Goal: Task Accomplishment & Management: Manage account settings

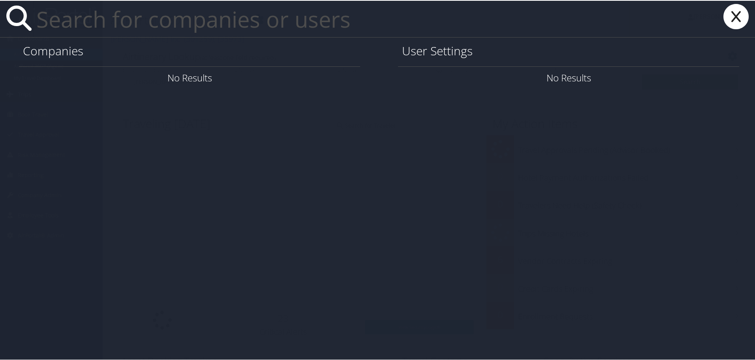
paste input "cynthia.evers@Howard.edu"
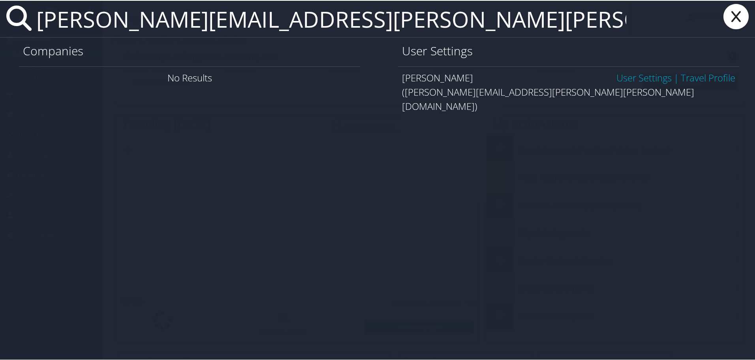
type input "cynthia.evers@Howard.edu"
click at [634, 72] on link "User Settings" at bounding box center [643, 76] width 55 height 13
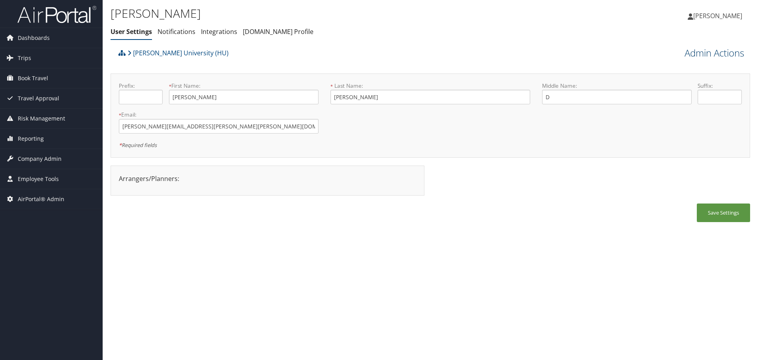
click at [701, 57] on link "Admin Actions" at bounding box center [715, 52] width 60 height 13
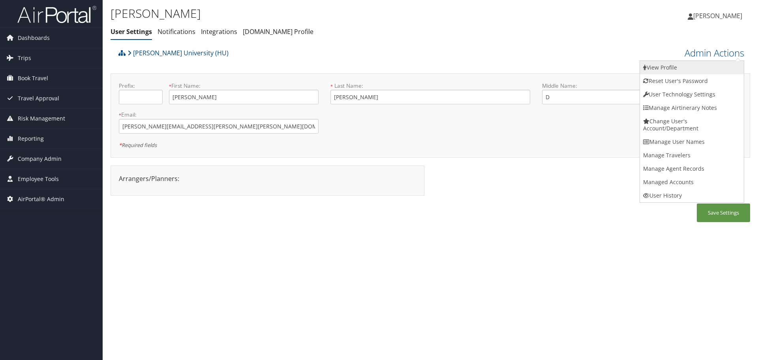
click at [699, 64] on link "View Profile" at bounding box center [692, 67] width 104 height 13
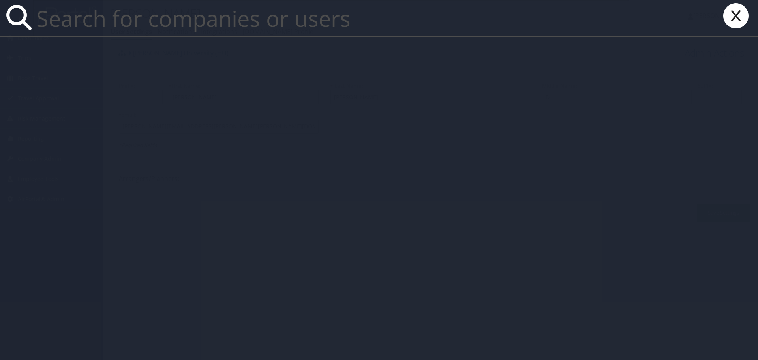
paste input "irene.henrich@howard.edu"
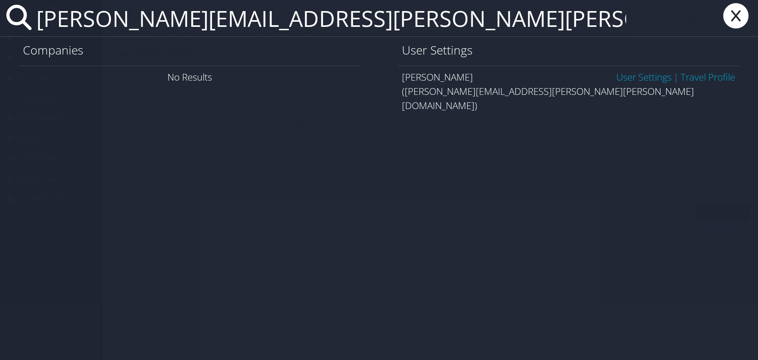
type input "[PERSON_NAME][EMAIL_ADDRESS][PERSON_NAME][PERSON_NAME][DOMAIN_NAME]"
click at [634, 78] on link "User Settings" at bounding box center [643, 76] width 55 height 13
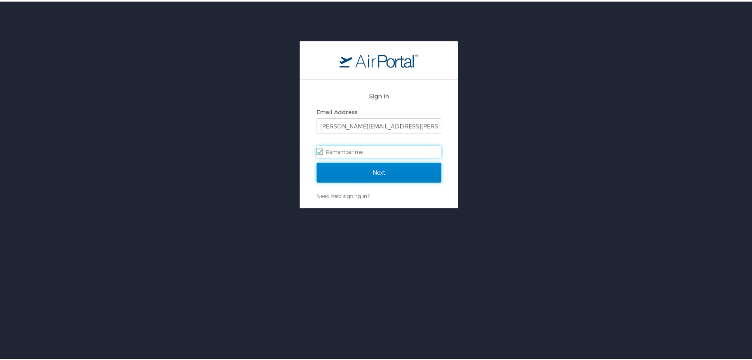
click at [365, 169] on input "Next" at bounding box center [379, 171] width 125 height 20
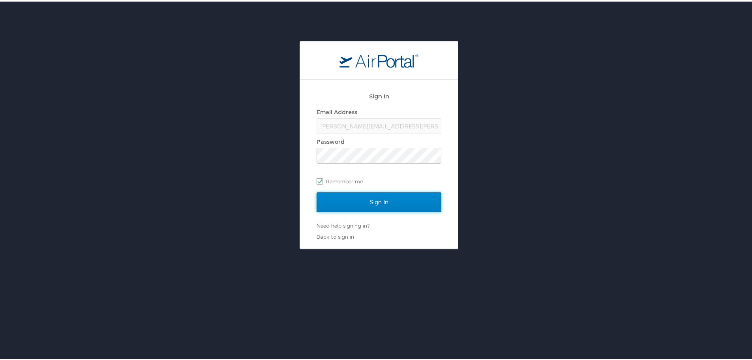
click at [387, 201] on input "Sign In" at bounding box center [379, 201] width 125 height 20
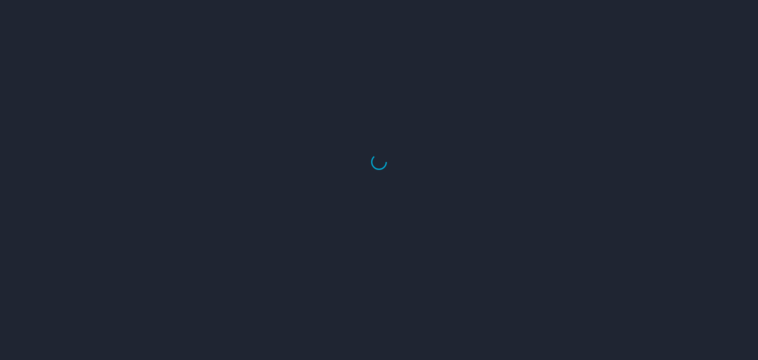
select select "US"
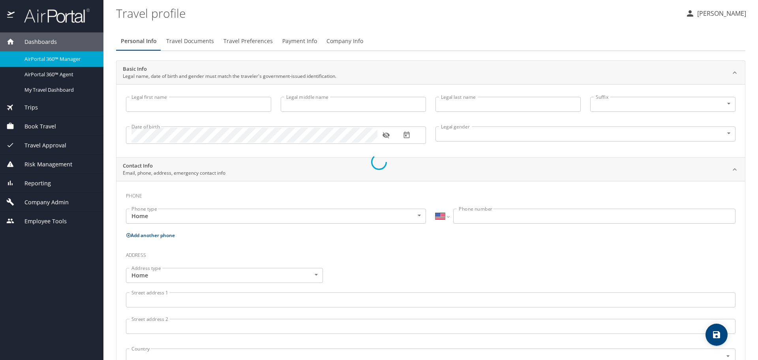
type input "[PERSON_NAME]"
type input "D"
type input "Evers"
type input "Female"
type input "Lennon"
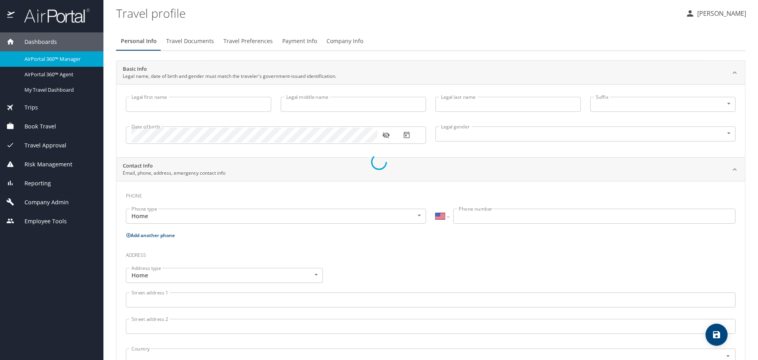
type input "Jackson"
select select "EG"
type input "02 4971330"
select select "US"
select select "EG"
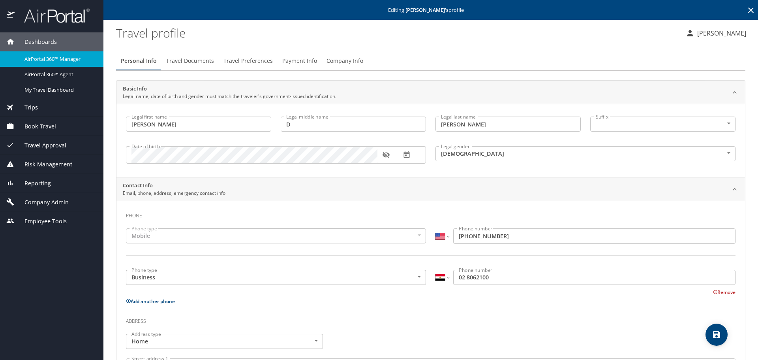
click at [455, 280] on input "02 8062100" at bounding box center [594, 277] width 282 height 15
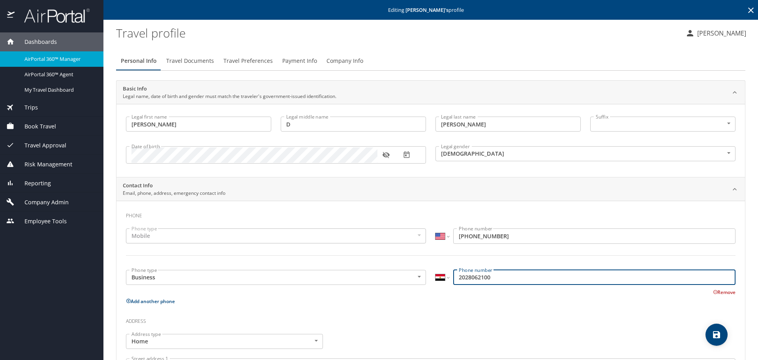
type input "2028062100"
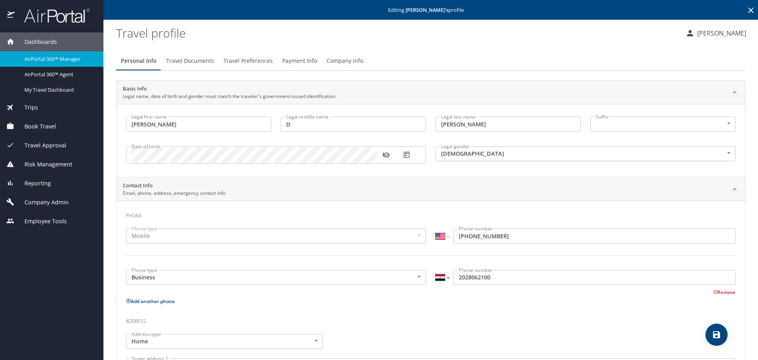
click at [436, 277] on select "International Afghanistan Åland Islands Albania Algeria American Samoa Andorra …" at bounding box center [442, 277] width 13 height 15
select select "US"
click at [436, 270] on select "International Afghanistan Åland Islands Albania Algeria American Samoa Andorra …" at bounding box center [442, 277] width 13 height 15
type input "(202) 806-2100"
click at [444, 302] on p "Add another phone" at bounding box center [431, 301] width 610 height 10
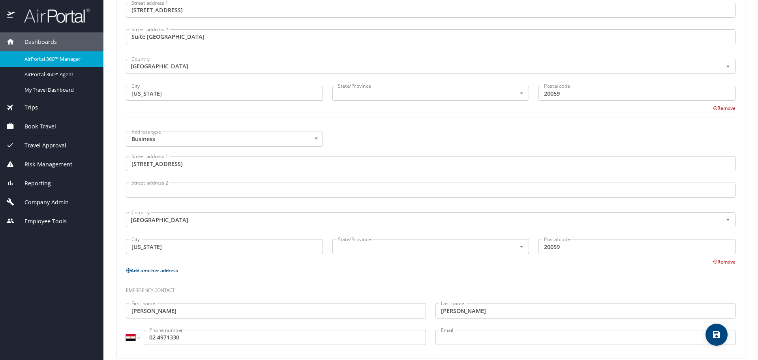
scroll to position [366, 0]
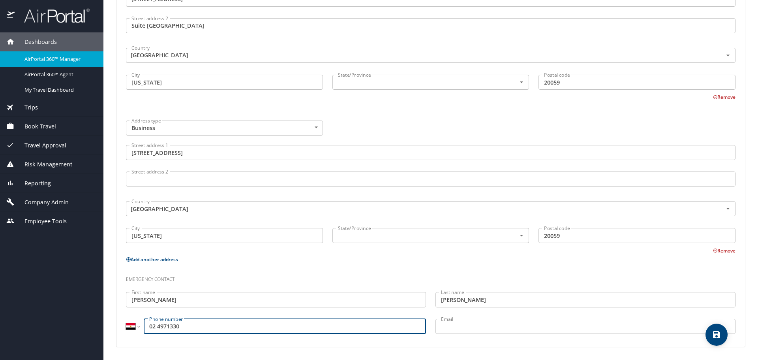
click at [147, 328] on input "02 4971330" at bounding box center [285, 326] width 282 height 15
type input "2024971330"
click at [131, 326] on select "International [GEOGRAPHIC_DATA] [GEOGRAPHIC_DATA] [GEOGRAPHIC_DATA] [GEOGRAPHIC…" at bounding box center [132, 326] width 13 height 15
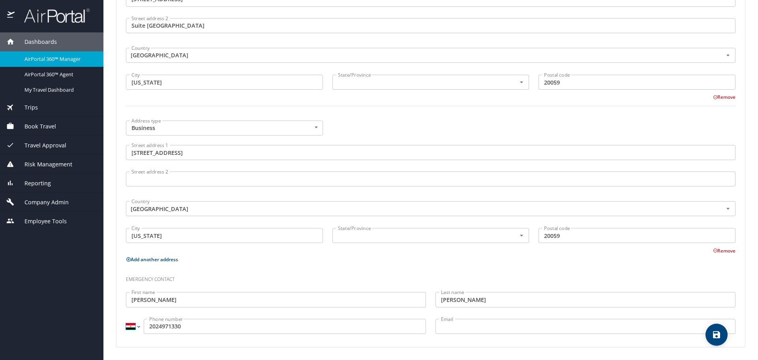
select select "US"
click at [126, 319] on select "International [GEOGRAPHIC_DATA] [GEOGRAPHIC_DATA] [GEOGRAPHIC_DATA] [GEOGRAPHIC…" at bounding box center [132, 326] width 13 height 15
type input "(202) 497-1330"
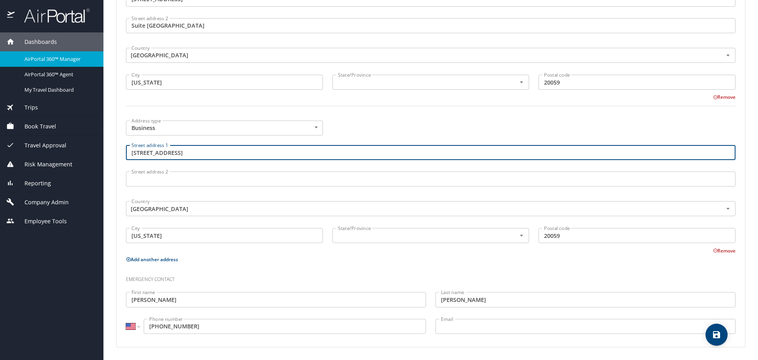
drag, startPoint x: 199, startPoint y: 151, endPoint x: 96, endPoint y: 148, distance: 103.9
click at [96, 148] on div "Dashboards AirPortal 360™ Manager AirPortal 360™ Agent My Travel Dashboard Trip…" at bounding box center [379, 180] width 758 height 360
click at [413, 119] on div at bounding box center [430, 110] width 619 height 19
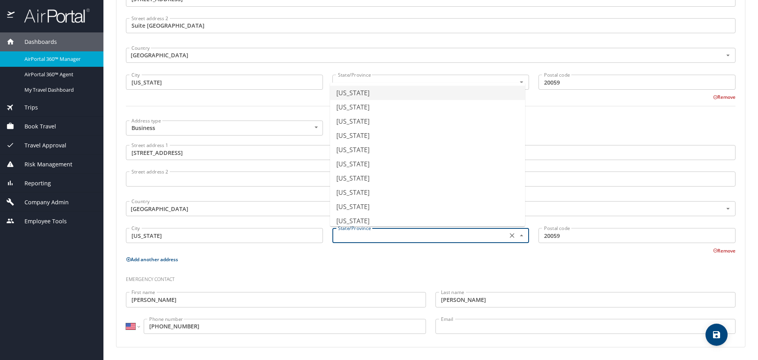
click at [383, 239] on input "text" at bounding box center [419, 235] width 169 height 10
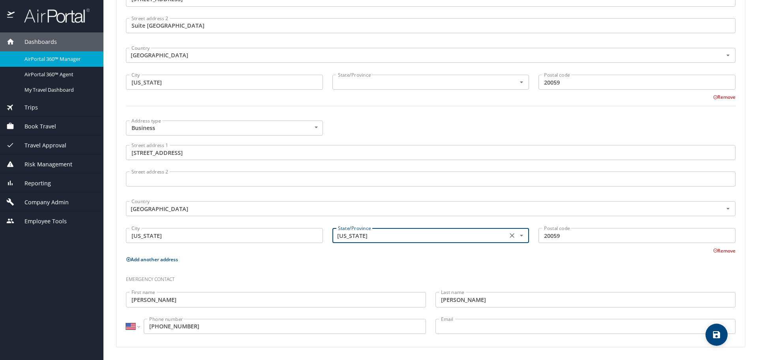
type input "[US_STATE]"
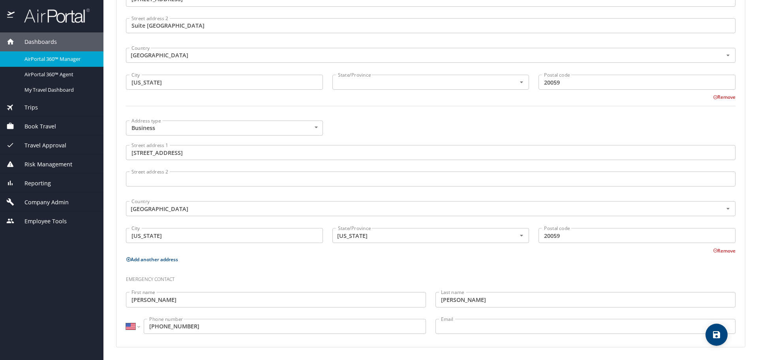
click at [365, 265] on div "Phone Phone type Mobile Mobile Phone type International Afghanistan Åland Islan…" at bounding box center [431, 90] width 610 height 500
click at [367, 82] on input "text" at bounding box center [419, 82] width 169 height 10
type input "[US_STATE]"
click at [379, 113] on div at bounding box center [430, 110] width 619 height 19
click at [714, 332] on icon "save" at bounding box center [716, 334] width 7 height 7
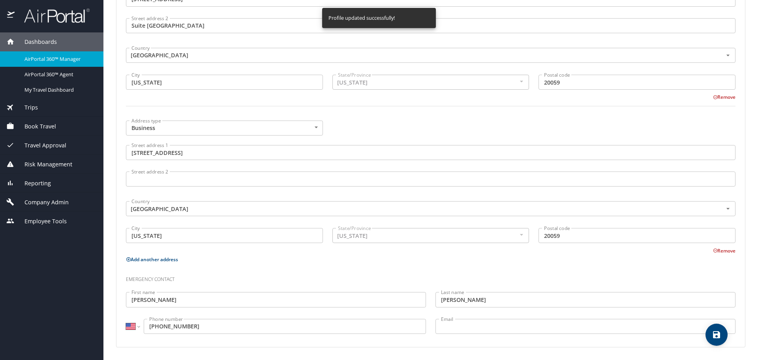
select select "US"
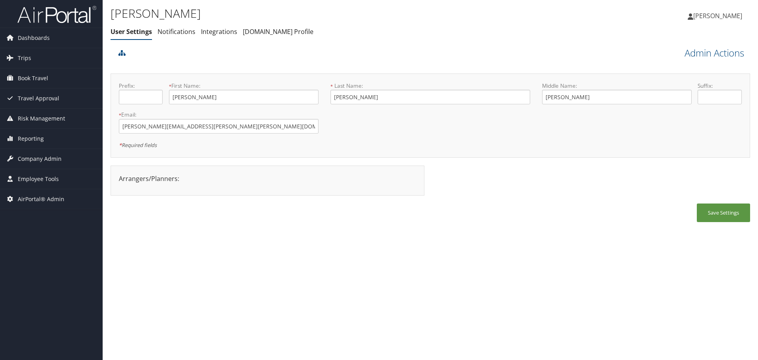
click at [695, 54] on link "Admin Actions" at bounding box center [715, 52] width 60 height 13
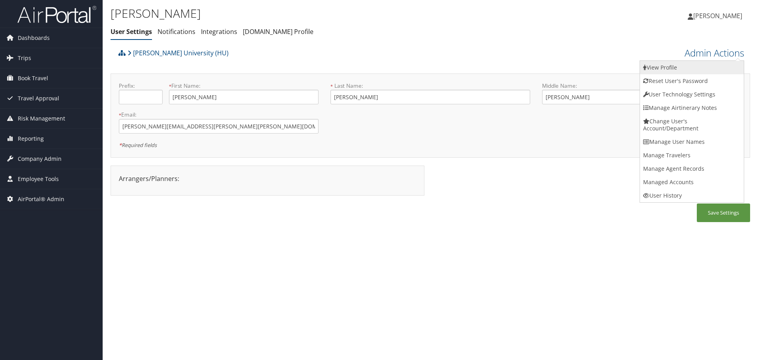
click at [696, 65] on link "View Profile" at bounding box center [692, 67] width 104 height 13
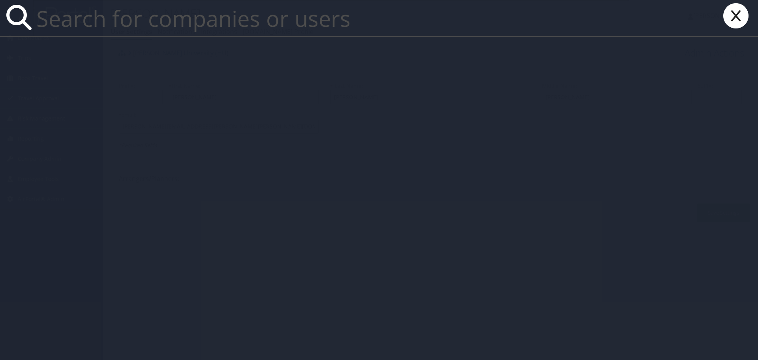
paste input "[EMAIL_ADDRESS][DOMAIN_NAME]"
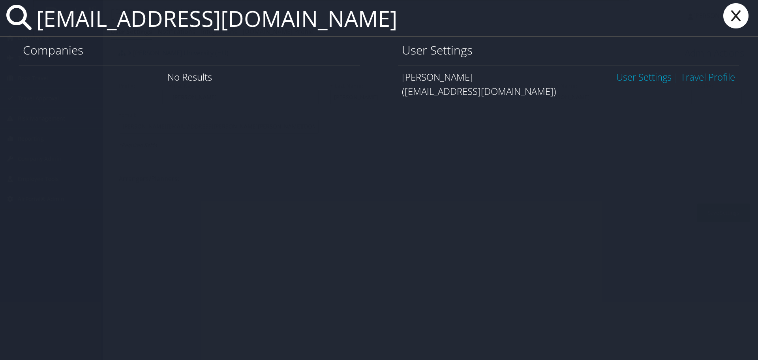
type input "[EMAIL_ADDRESS][DOMAIN_NAME]"
click at [640, 77] on link "User Settings" at bounding box center [643, 76] width 55 height 13
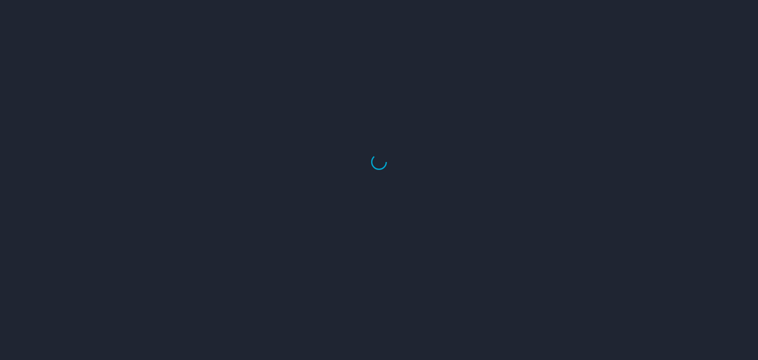
select select "US"
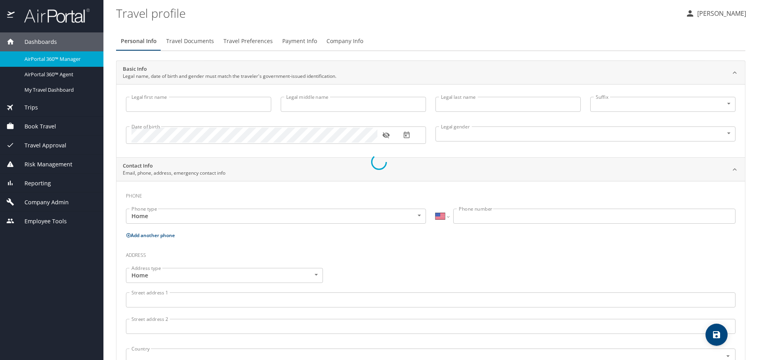
type input "Irene"
type input "McGee"
type input "Henrich"
type input "Female"
type input "[PERSON_NAME]"
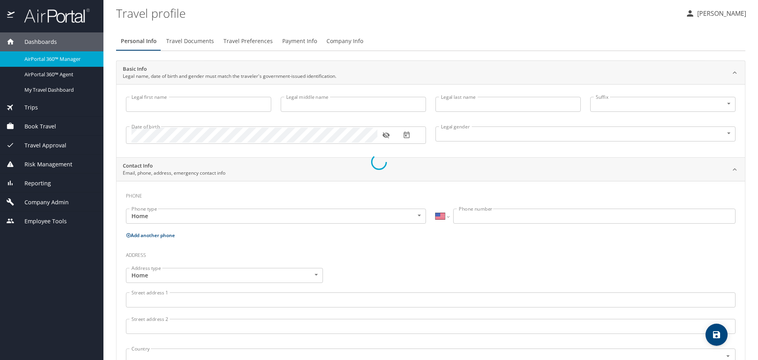
type input "Henrich"
type input "(703) 231-6240"
select select "US"
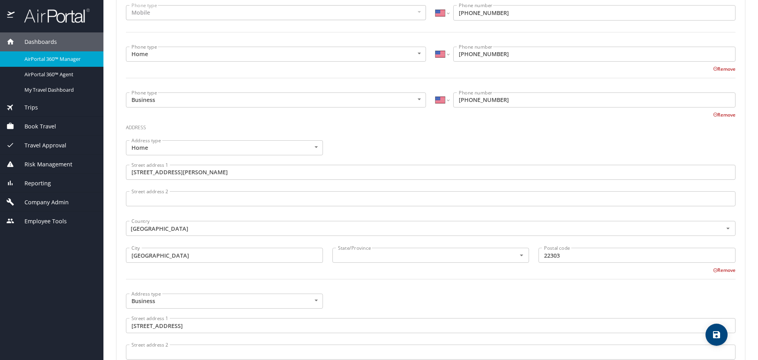
scroll to position [237, 0]
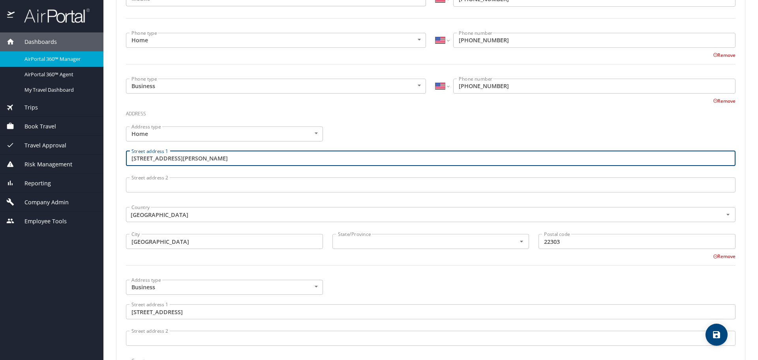
drag, startPoint x: 214, startPoint y: 158, endPoint x: 109, endPoint y: 156, distance: 104.7
click at [109, 156] on main "Editing Irene Henrich 's profile Travel profile Bethany Madsen Personal Info Tr…" at bounding box center [430, 180] width 655 height 360
click at [411, 134] on div "Address type Home Home Address type Street address 1 5718 Evergreen Knoll Court…" at bounding box center [430, 201] width 619 height 158
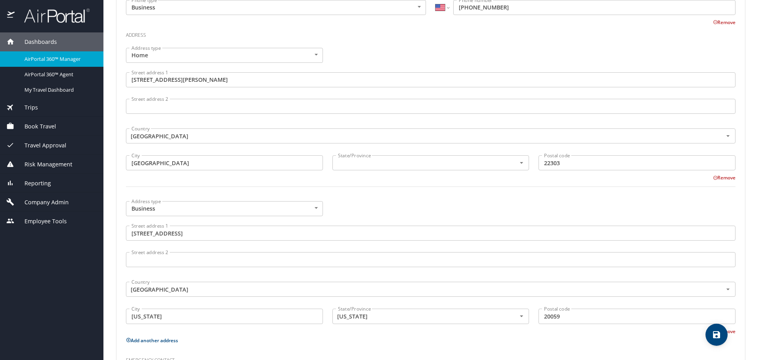
scroll to position [276, 0]
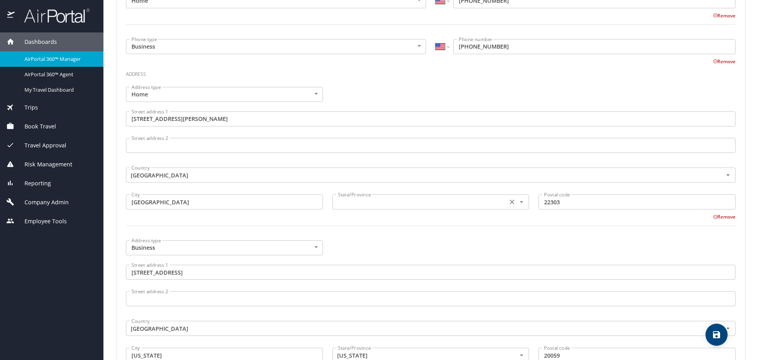
click at [372, 208] on div "State/Province" at bounding box center [431, 201] width 197 height 15
type input "[US_STATE]"
click at [376, 244] on div "Address type Business Business Address type Street address 1 2400 6th Street NW…" at bounding box center [430, 304] width 619 height 139
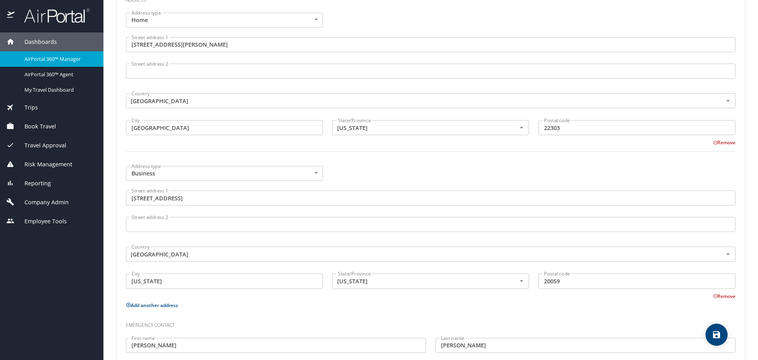
scroll to position [396, 0]
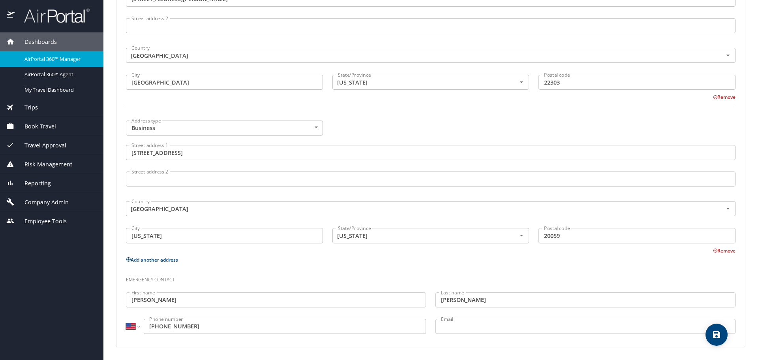
click at [713, 330] on icon "save" at bounding box center [716, 334] width 9 height 9
select select "US"
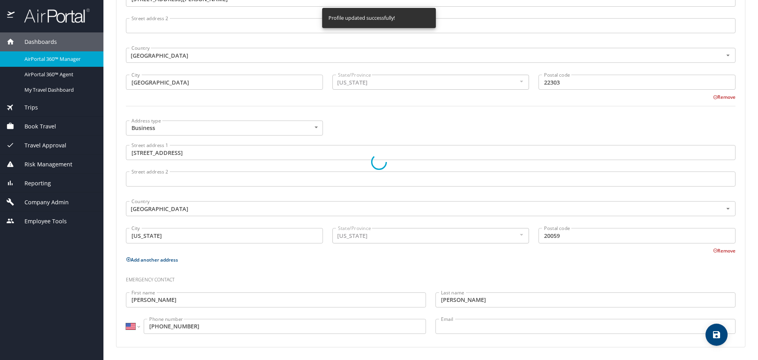
select select "US"
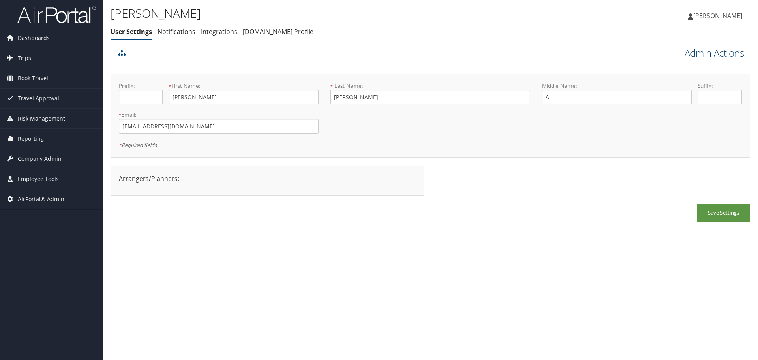
click at [690, 54] on link "Admin Actions" at bounding box center [715, 52] width 60 height 13
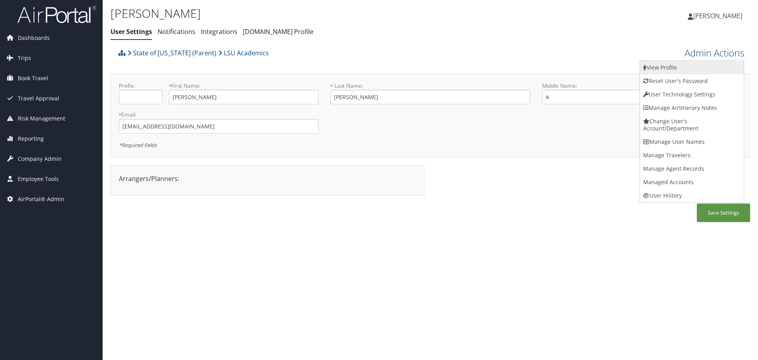
click at [693, 67] on link "View Profile" at bounding box center [692, 67] width 104 height 13
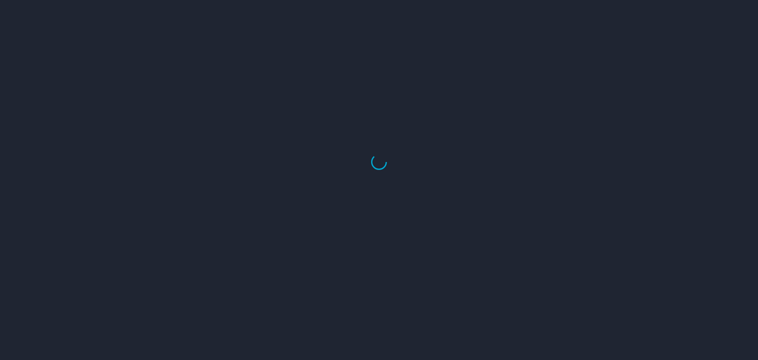
select select "US"
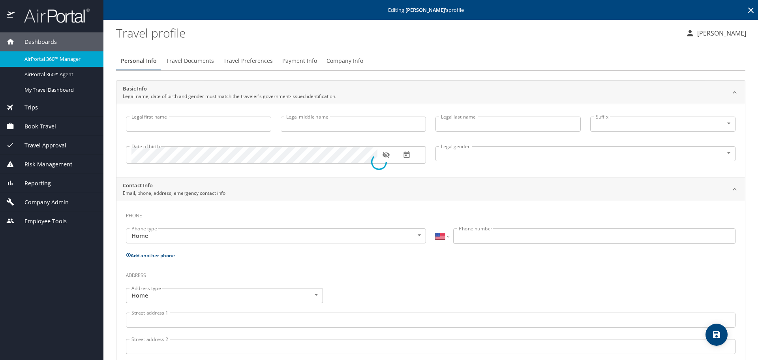
type input "[PERSON_NAME]"
type input "A"
type input "[PERSON_NAME]"
type input "[DEMOGRAPHIC_DATA]"
type input "[PERSON_NAME]"
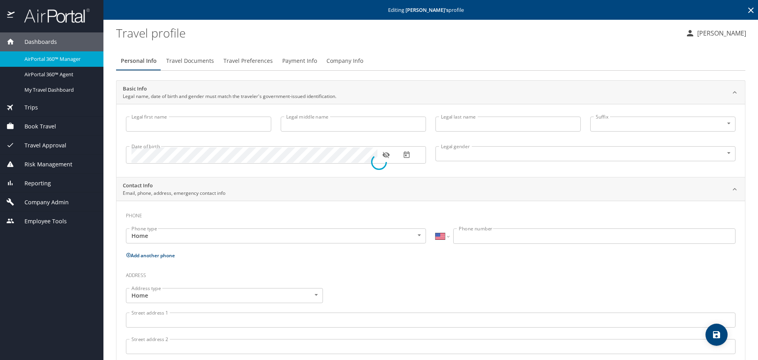
type input "[PERSON_NAME]"
select select "JP"
type input "72281312"
select select "US"
select select "JP"
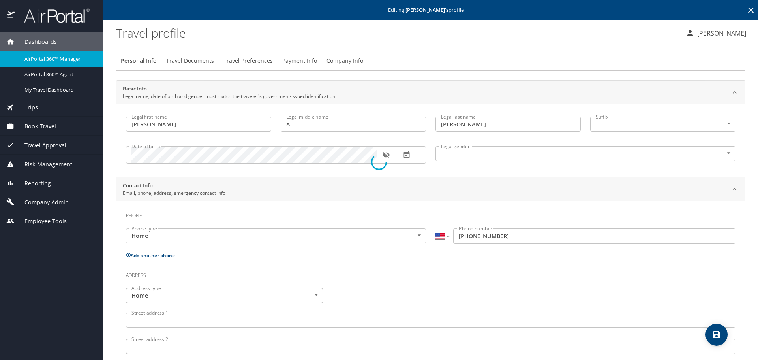
select select "JP"
click at [438, 274] on select "International [GEOGRAPHIC_DATA] [GEOGRAPHIC_DATA] [GEOGRAPHIC_DATA] [GEOGRAPHIC…" at bounding box center [442, 277] width 13 height 15
click at [406, 214] on h3 "Phone" at bounding box center [431, 213] width 610 height 13
click at [454, 278] on input "79320019" at bounding box center [594, 277] width 282 height 15
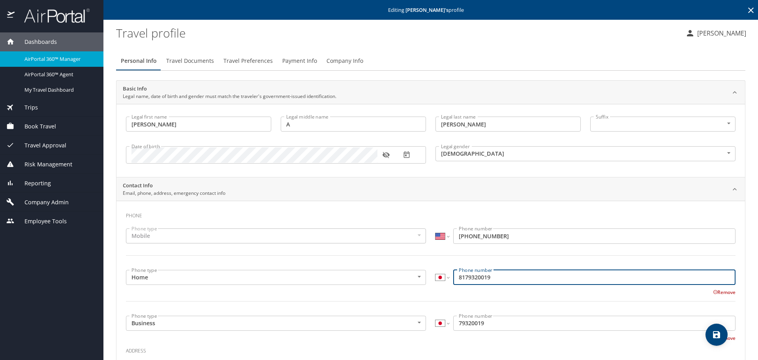
type input "8179320019"
click at [455, 326] on input "79320019" at bounding box center [594, 323] width 282 height 15
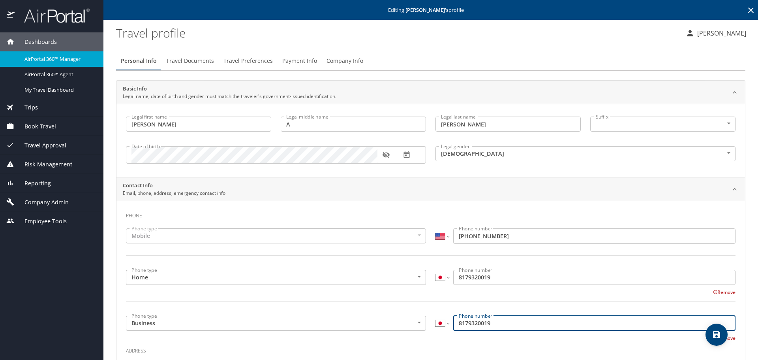
type input "8179320019"
click at [443, 276] on select "International [GEOGRAPHIC_DATA] [GEOGRAPHIC_DATA] [GEOGRAPHIC_DATA] [GEOGRAPHIC…" at bounding box center [442, 277] width 13 height 15
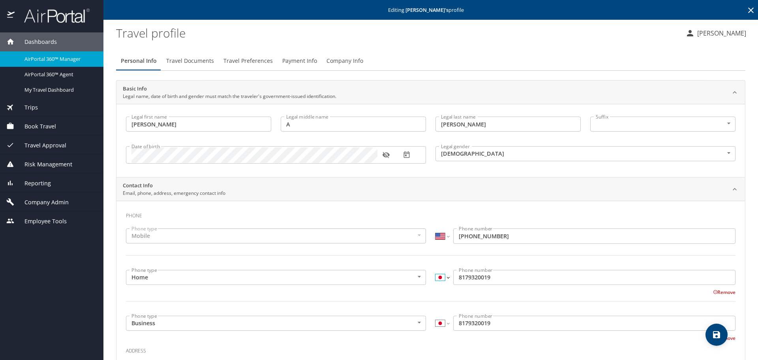
select select "US"
click at [436, 270] on select "International [GEOGRAPHIC_DATA] [GEOGRAPHIC_DATA] [GEOGRAPHIC_DATA] [GEOGRAPHIC…" at bounding box center [442, 277] width 13 height 15
type input "[PHONE_NUMBER]"
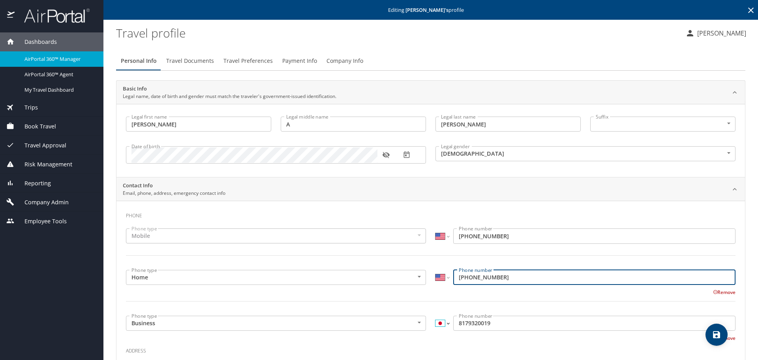
click at [436, 323] on select "International [GEOGRAPHIC_DATA] [GEOGRAPHIC_DATA] [GEOGRAPHIC_DATA] [GEOGRAPHIC…" at bounding box center [442, 323] width 13 height 15
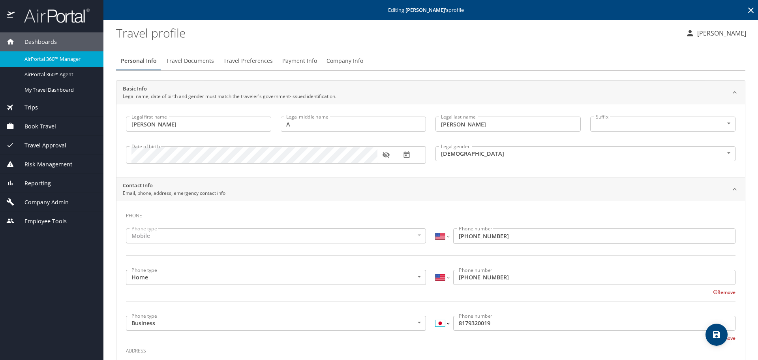
select select "US"
click at [436, 316] on select "International [GEOGRAPHIC_DATA] [GEOGRAPHIC_DATA] [GEOGRAPHIC_DATA] [GEOGRAPHIC…" at bounding box center [442, 323] width 13 height 15
type input "[PHONE_NUMBER]"
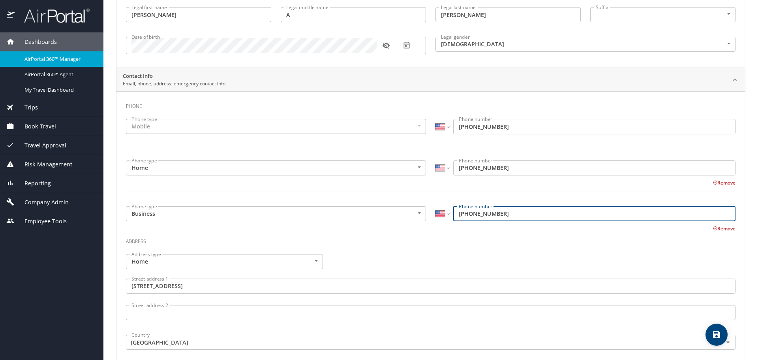
scroll to position [118, 0]
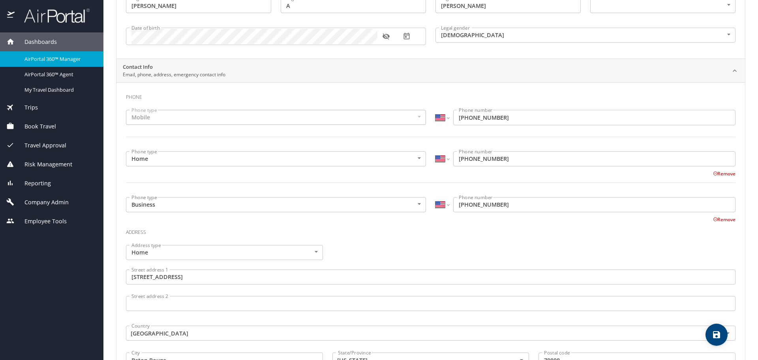
click at [441, 241] on div "Address type Home Home Address type Street address [STREET_ADDRESS] Street addr…" at bounding box center [430, 319] width 619 height 158
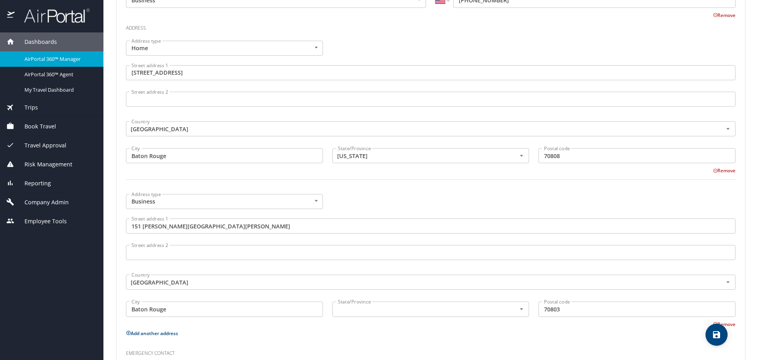
scroll to position [355, 0]
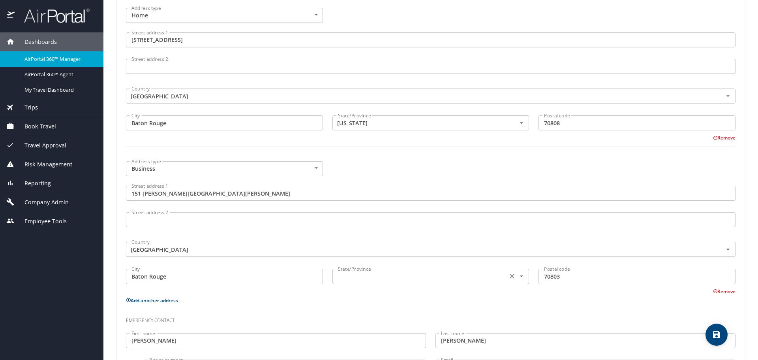
click at [405, 274] on input "text" at bounding box center [419, 276] width 169 height 10
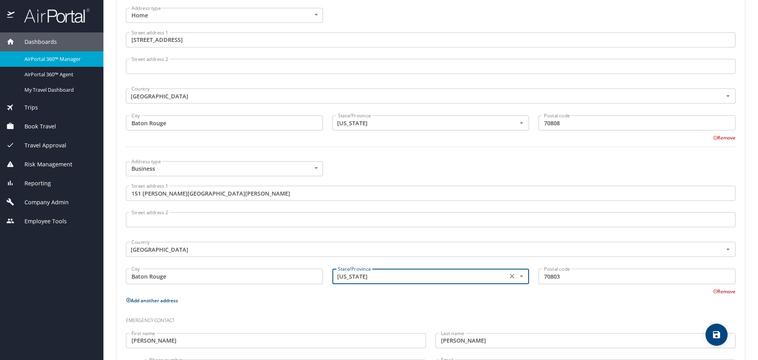
type input "[US_STATE]"
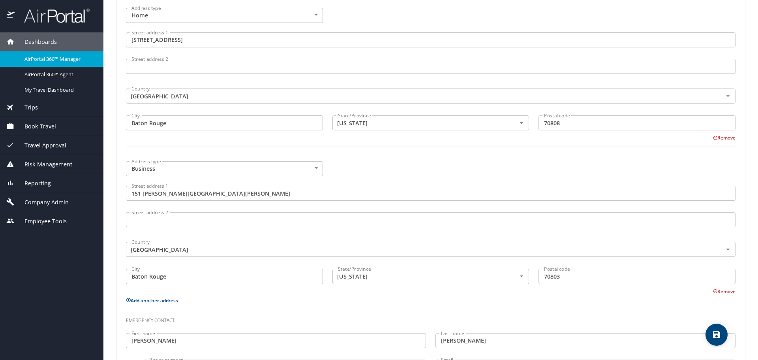
click at [404, 299] on p "Add another address" at bounding box center [431, 300] width 610 height 10
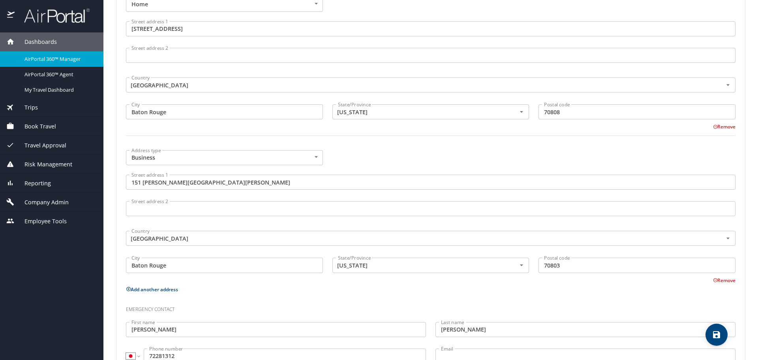
scroll to position [396, 0]
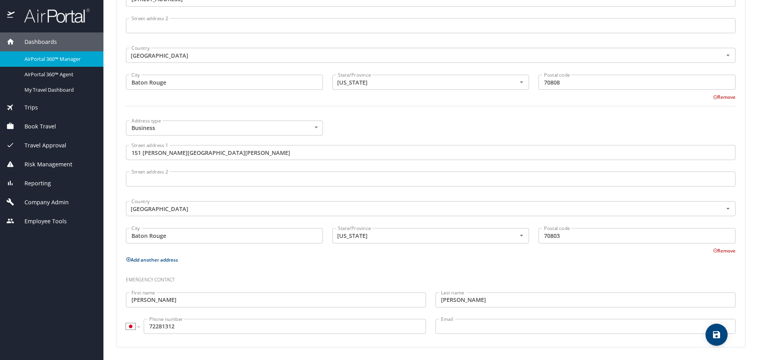
click at [145, 326] on input "72281312" at bounding box center [285, 326] width 282 height 15
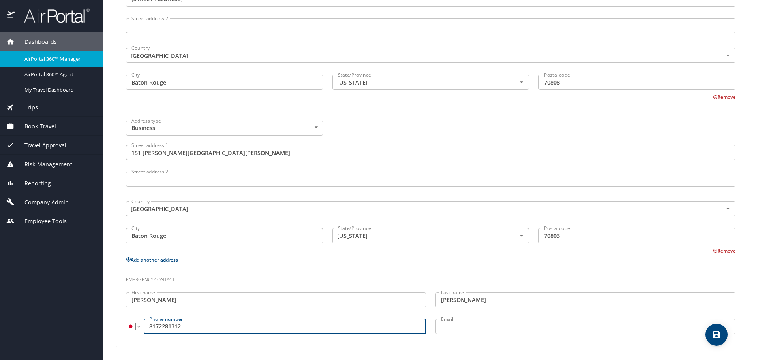
type input "8172281312"
click at [135, 326] on select "International [GEOGRAPHIC_DATA] [GEOGRAPHIC_DATA] [GEOGRAPHIC_DATA] [GEOGRAPHIC…" at bounding box center [132, 326] width 13 height 15
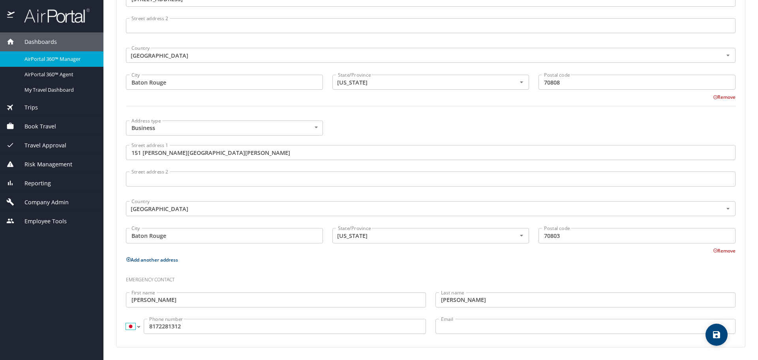
select select "US"
click at [126, 319] on select "International [GEOGRAPHIC_DATA] [GEOGRAPHIC_DATA] [GEOGRAPHIC_DATA] [GEOGRAPHIC…" at bounding box center [132, 326] width 13 height 15
type input "[PHONE_NUMBER]"
click at [293, 263] on p "Add another address" at bounding box center [431, 260] width 610 height 10
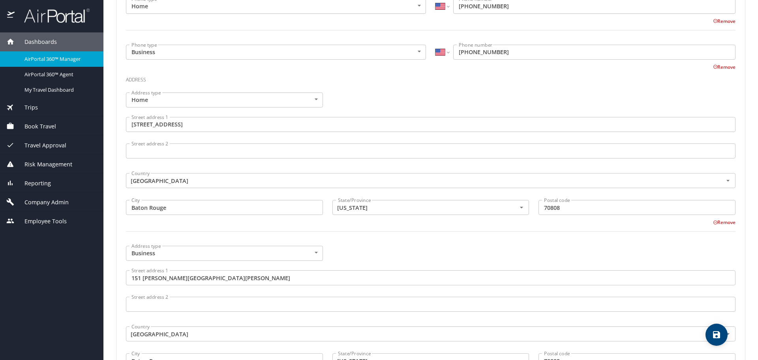
scroll to position [238, 0]
